Goal: Information Seeking & Learning: Learn about a topic

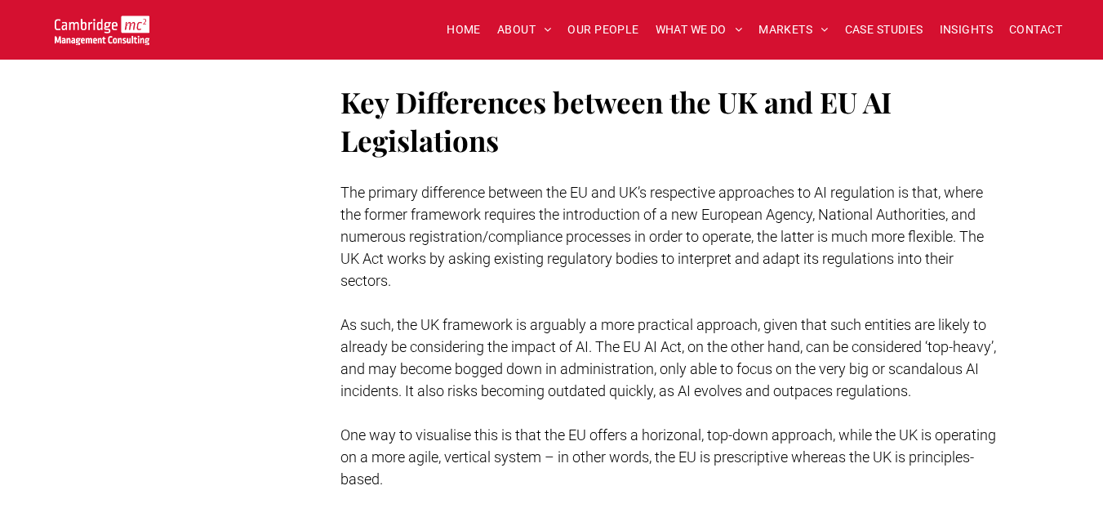
scroll to position [3518, 0]
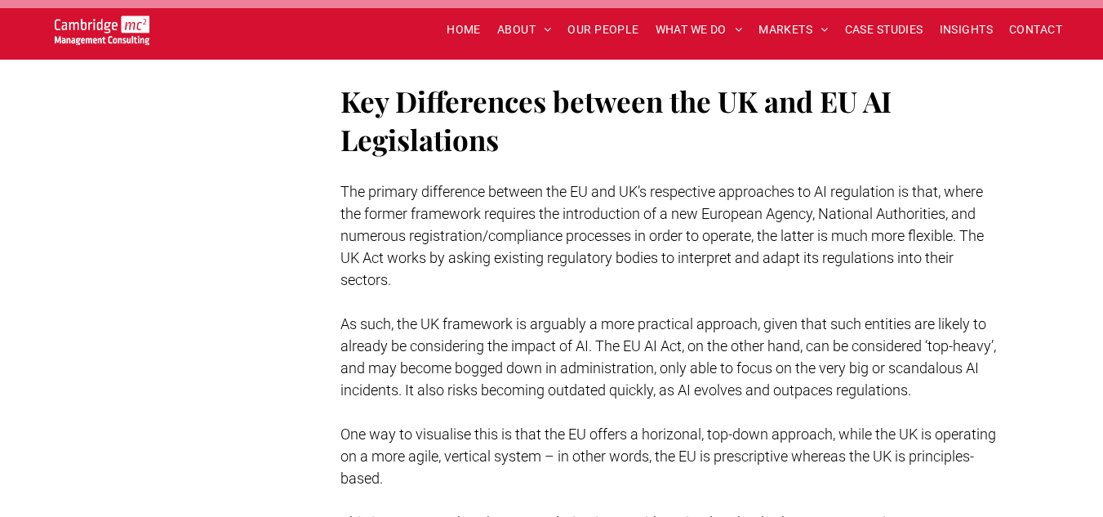
drag, startPoint x: 435, startPoint y: 257, endPoint x: 416, endPoint y: 257, distance: 18.8
click at [416, 257] on p "The primary difference between the EU and UK’s respective approaches to AI regu…" at bounding box center [671, 236] width 661 height 110
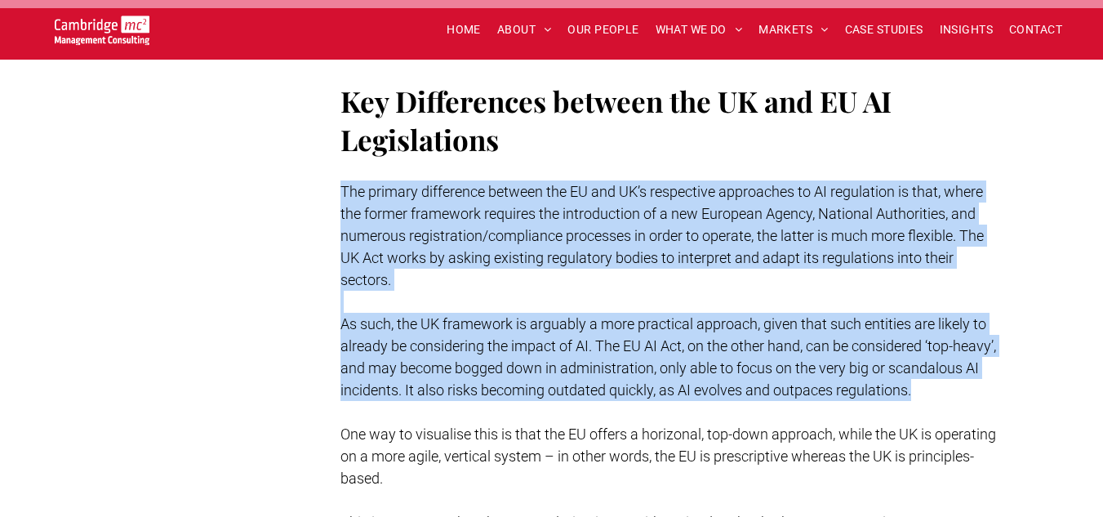
drag, startPoint x: 445, startPoint y: 395, endPoint x: 337, endPoint y: 175, distance: 245.5
copy div "The primary difference between the EU and UK’s respective approaches to AI regu…"
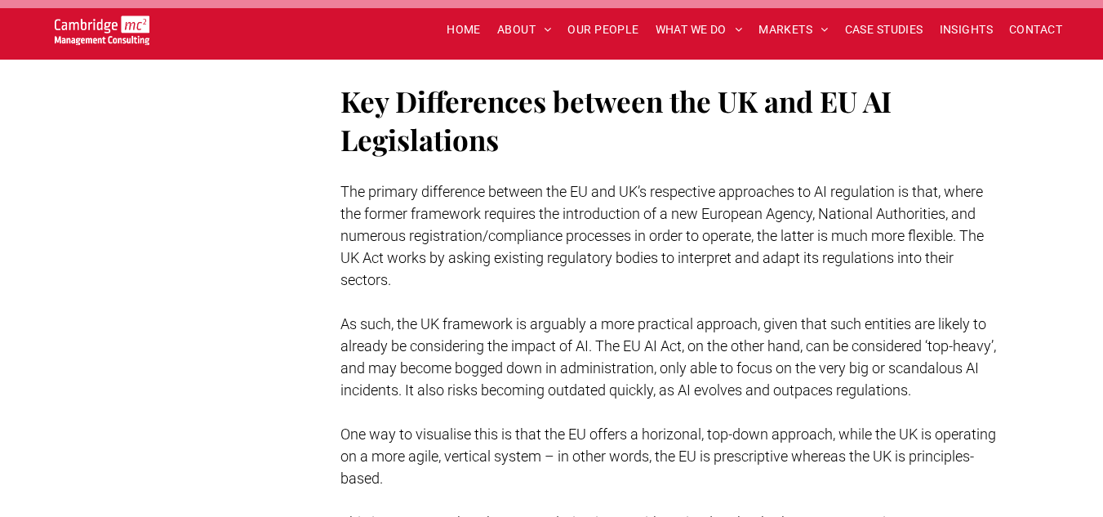
click at [602, 158] on p at bounding box center [671, 169] width 661 height 22
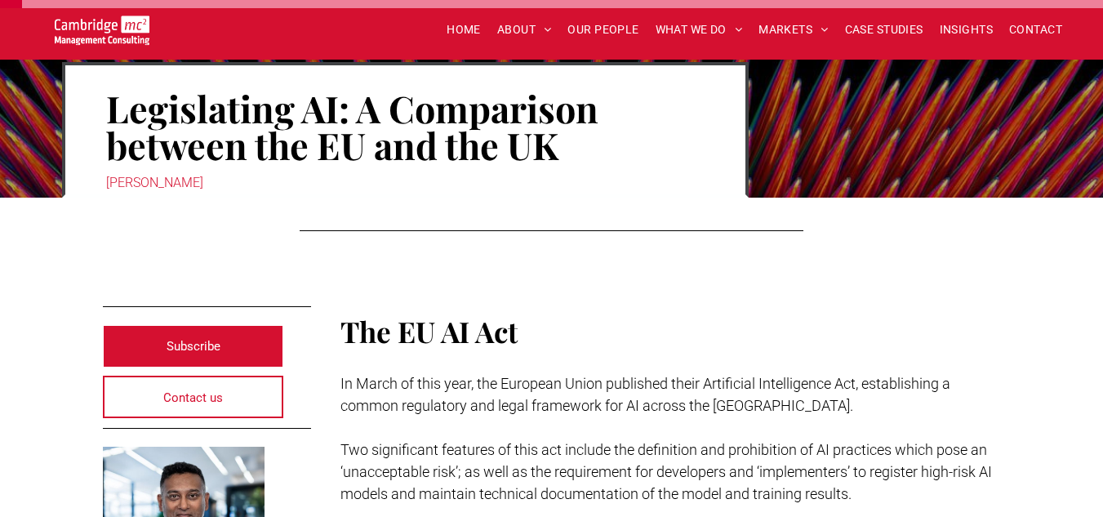
scroll to position [166, 0]
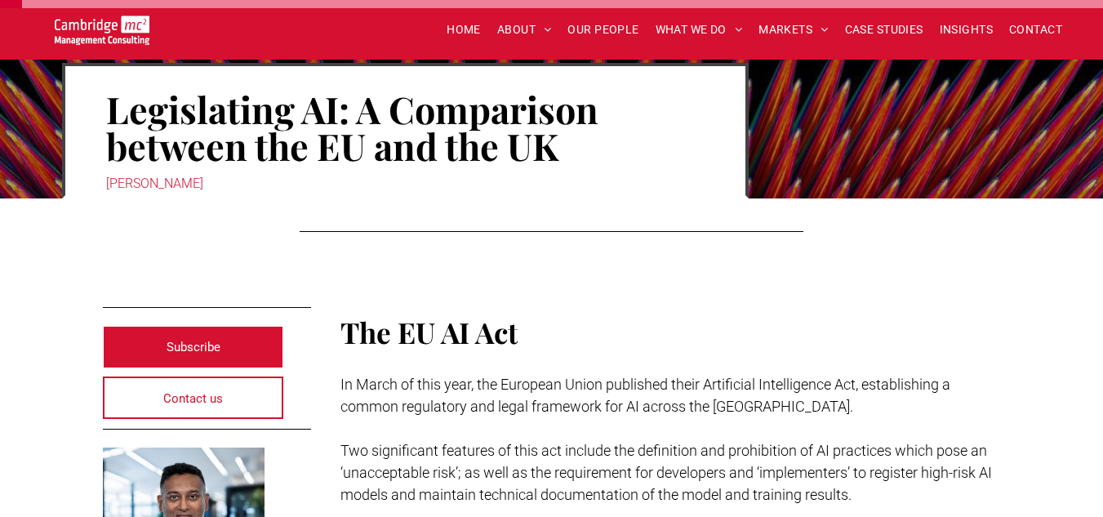
click at [112, 182] on div "[PERSON_NAME]" at bounding box center [405, 183] width 599 height 23
click at [119, 185] on div "[PERSON_NAME]" at bounding box center [405, 183] width 599 height 23
drag, startPoint x: 224, startPoint y: 184, endPoint x: 77, endPoint y: 173, distance: 147.4
click at [77, 173] on div "Legislating AI: A Comparison between the EU and the UK [PERSON_NAME]" at bounding box center [405, 131] width 687 height 136
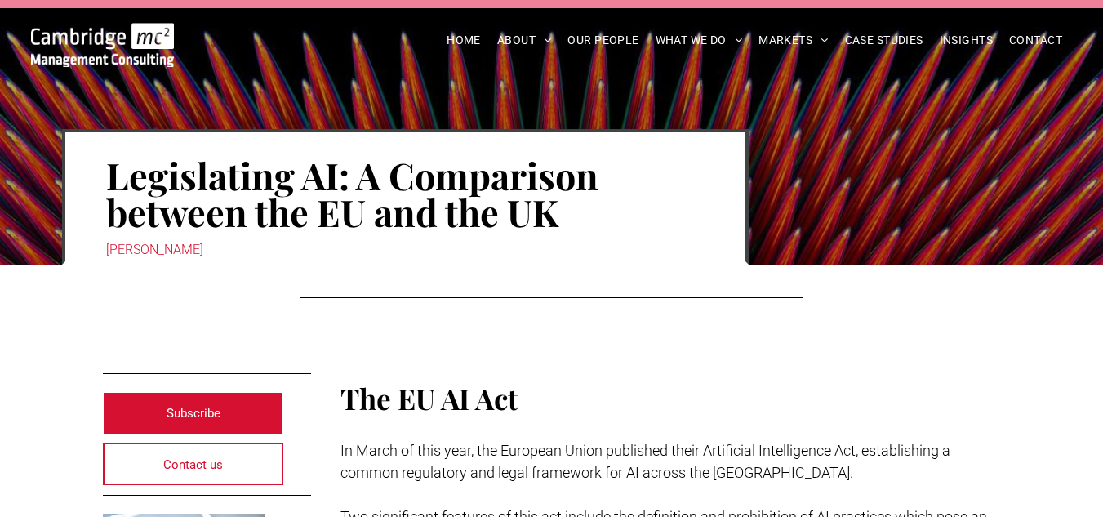
scroll to position [0, 0]
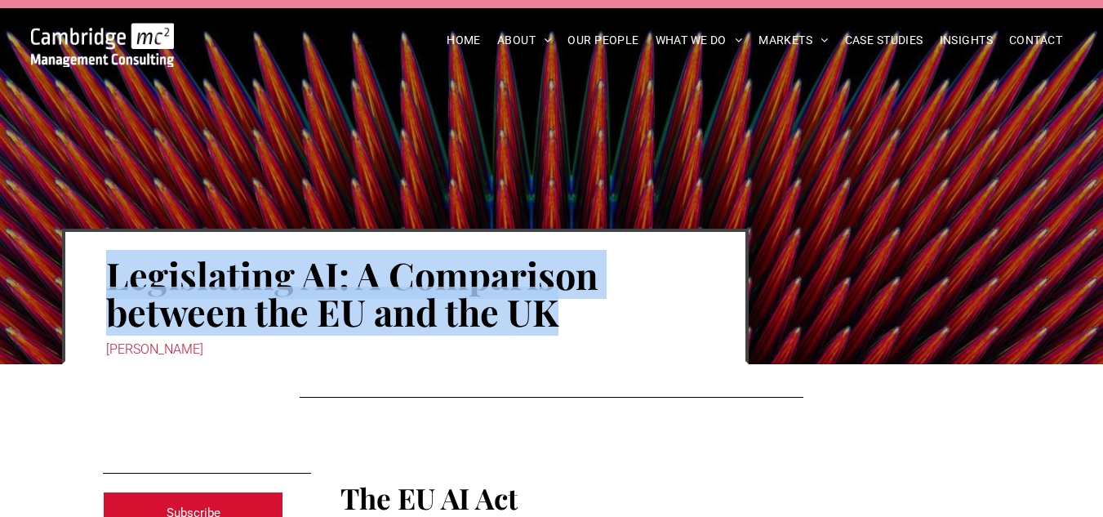
drag, startPoint x: 109, startPoint y: 280, endPoint x: 629, endPoint y: 315, distance: 521.5
click at [629, 315] on h1 "Legislating AI: A Comparison between the EU and the UK" at bounding box center [405, 293] width 599 height 77
copy h1 "Legislating AI: A Comparison between the EU and the UK"
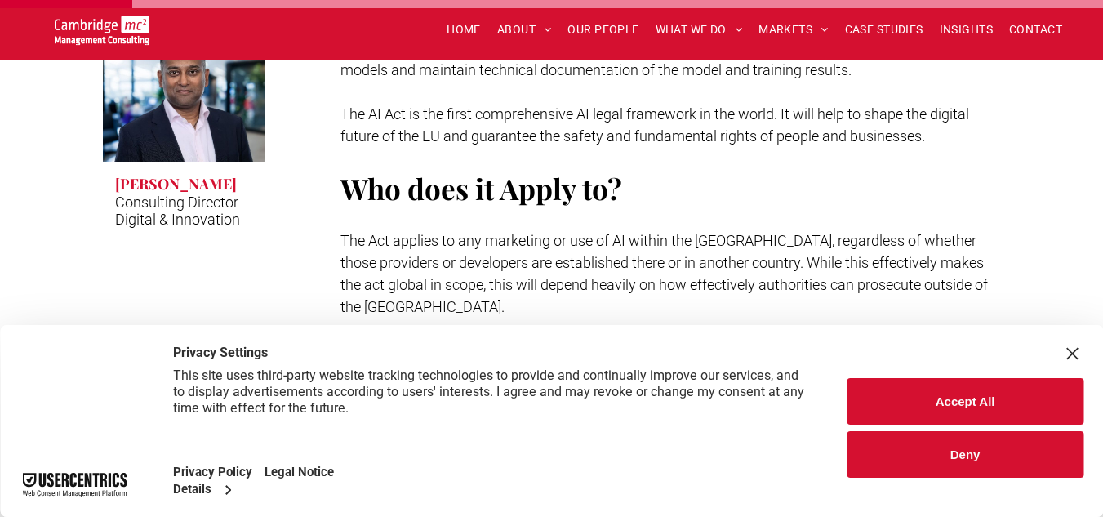
scroll to position [1027, 0]
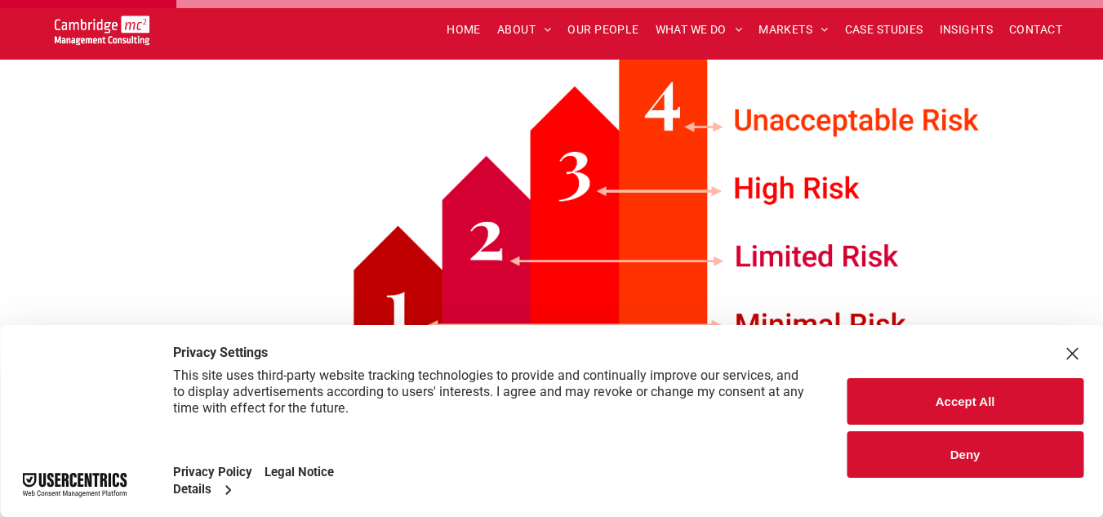
click at [1074, 351] on div "Close Layer" at bounding box center [1072, 353] width 23 height 23
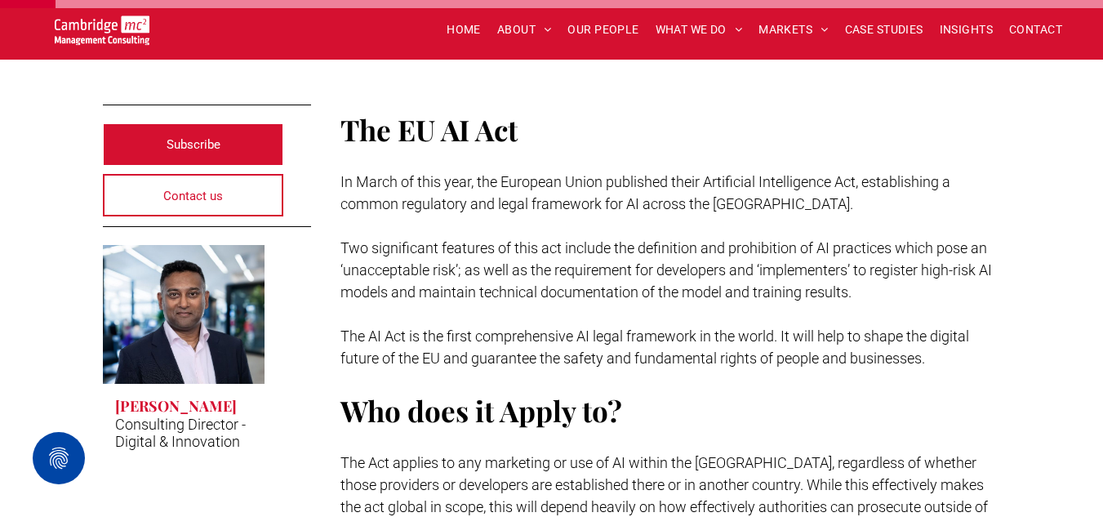
scroll to position [369, 0]
click at [502, 182] on span "In March of this year, the European Union published their Artificial Intelligen…" at bounding box center [646, 191] width 610 height 39
